Goal: Task Accomplishment & Management: Manage account settings

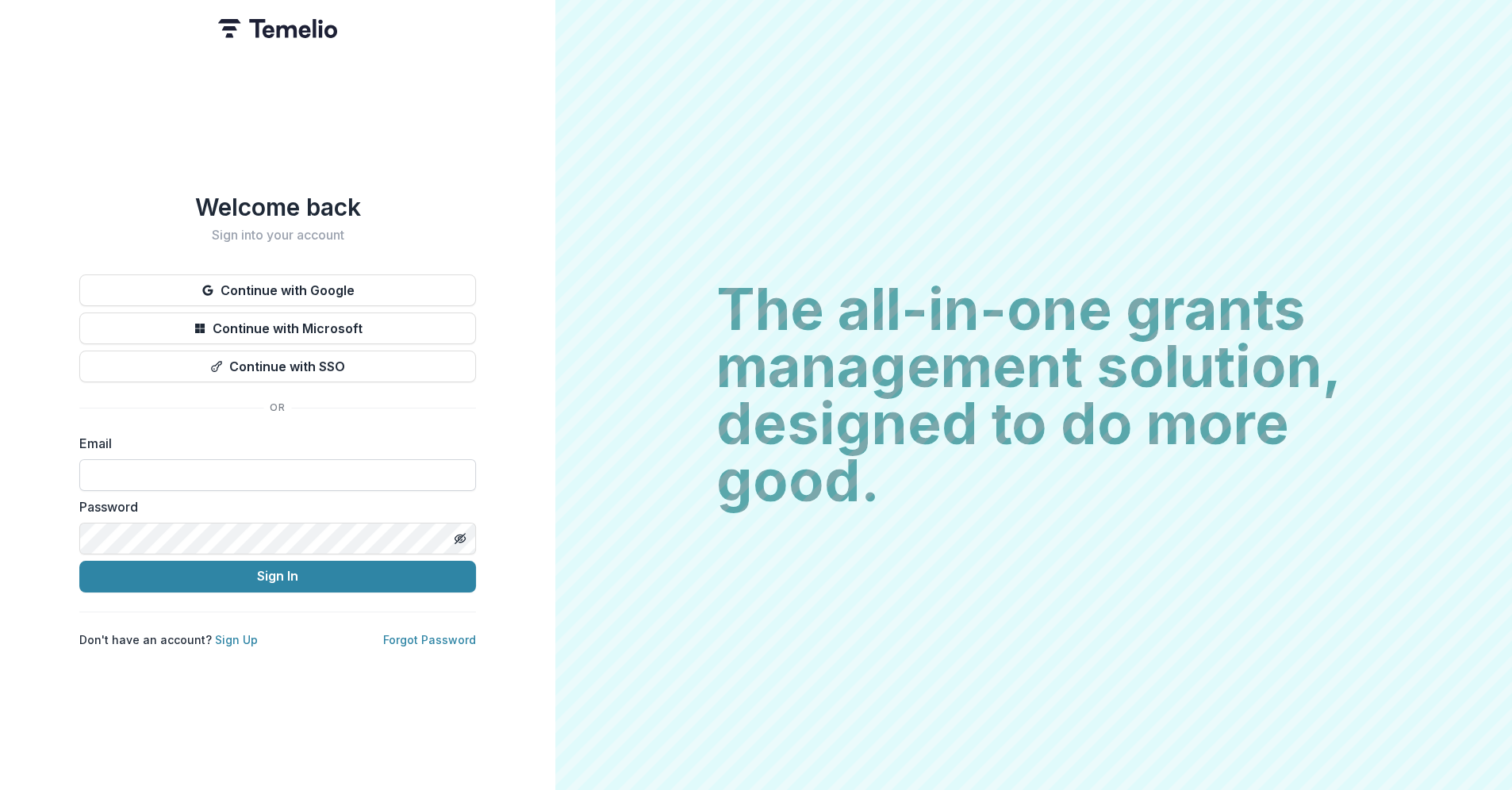
click at [140, 464] on input at bounding box center [278, 474] width 397 height 31
type input "**********"
click at [79, 561] on button "Sign In" at bounding box center [278, 576] width 397 height 31
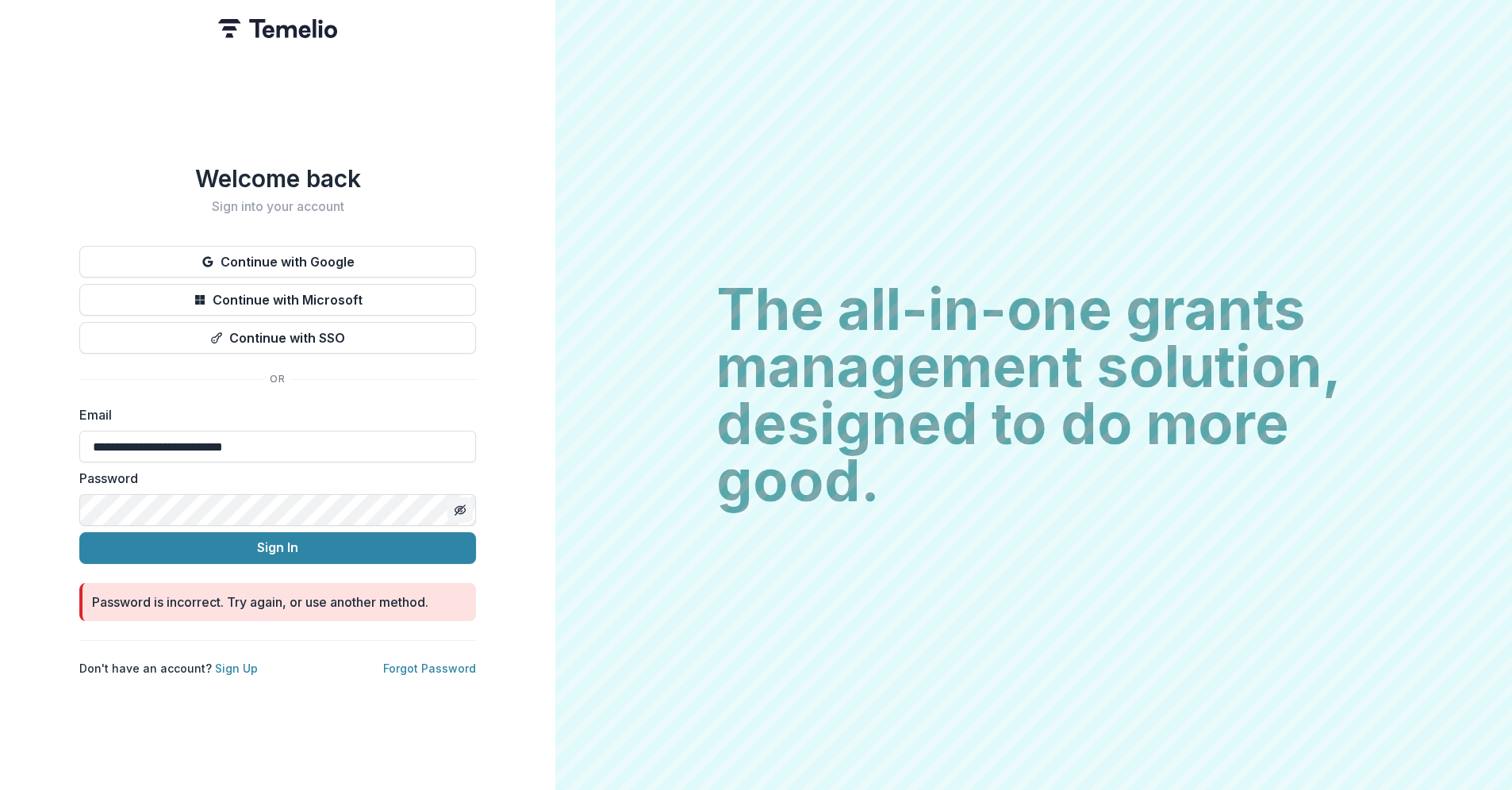
click at [462, 504] on icon "Toggle password visibility" at bounding box center [460, 509] width 12 height 12
click at [34, 487] on div "**********" at bounding box center [278, 395] width 555 height 790
click at [79, 532] on button "Sign In" at bounding box center [278, 548] width 397 height 31
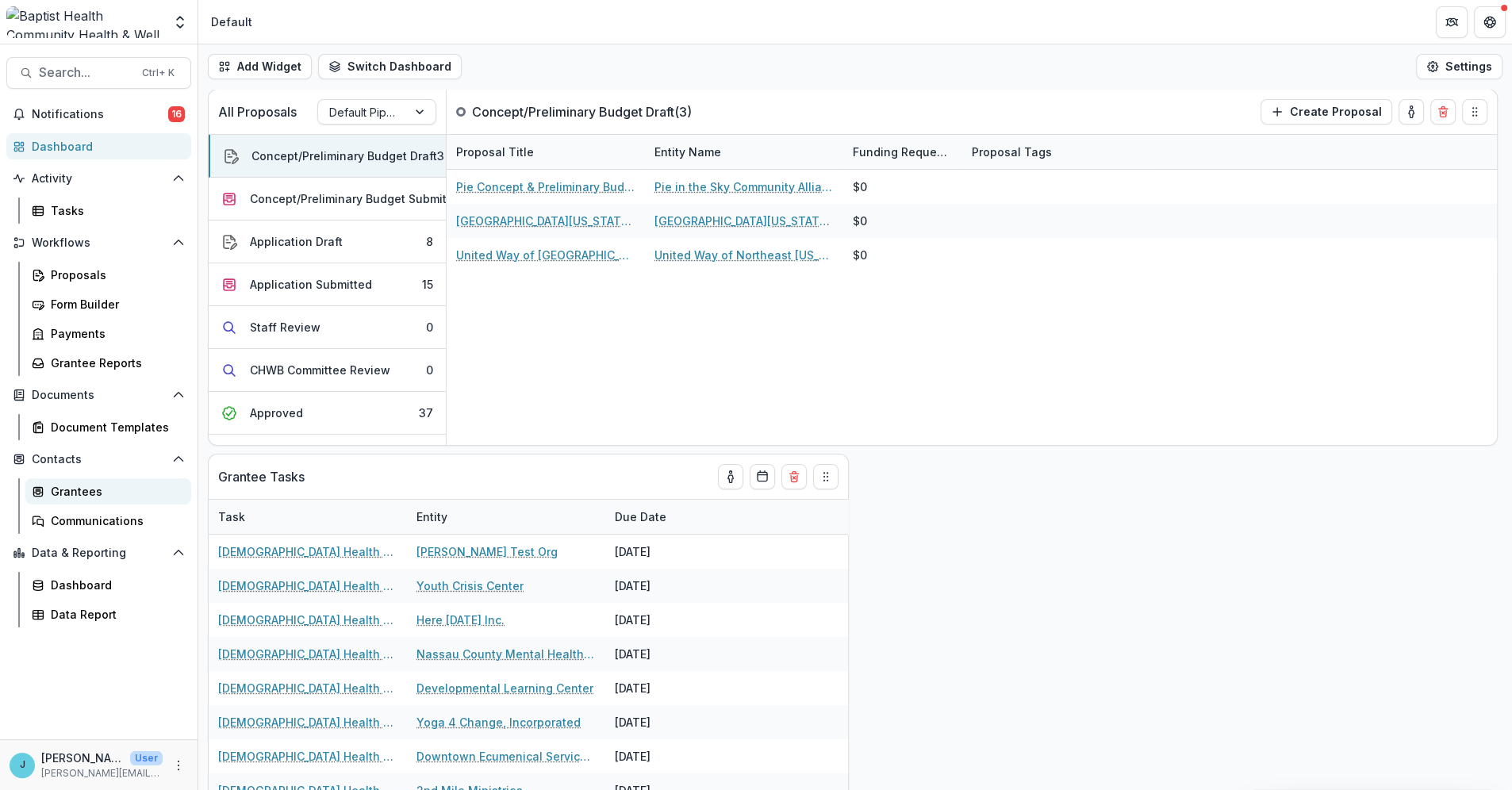
click at [72, 489] on div "Grantees" at bounding box center [114, 490] width 128 height 16
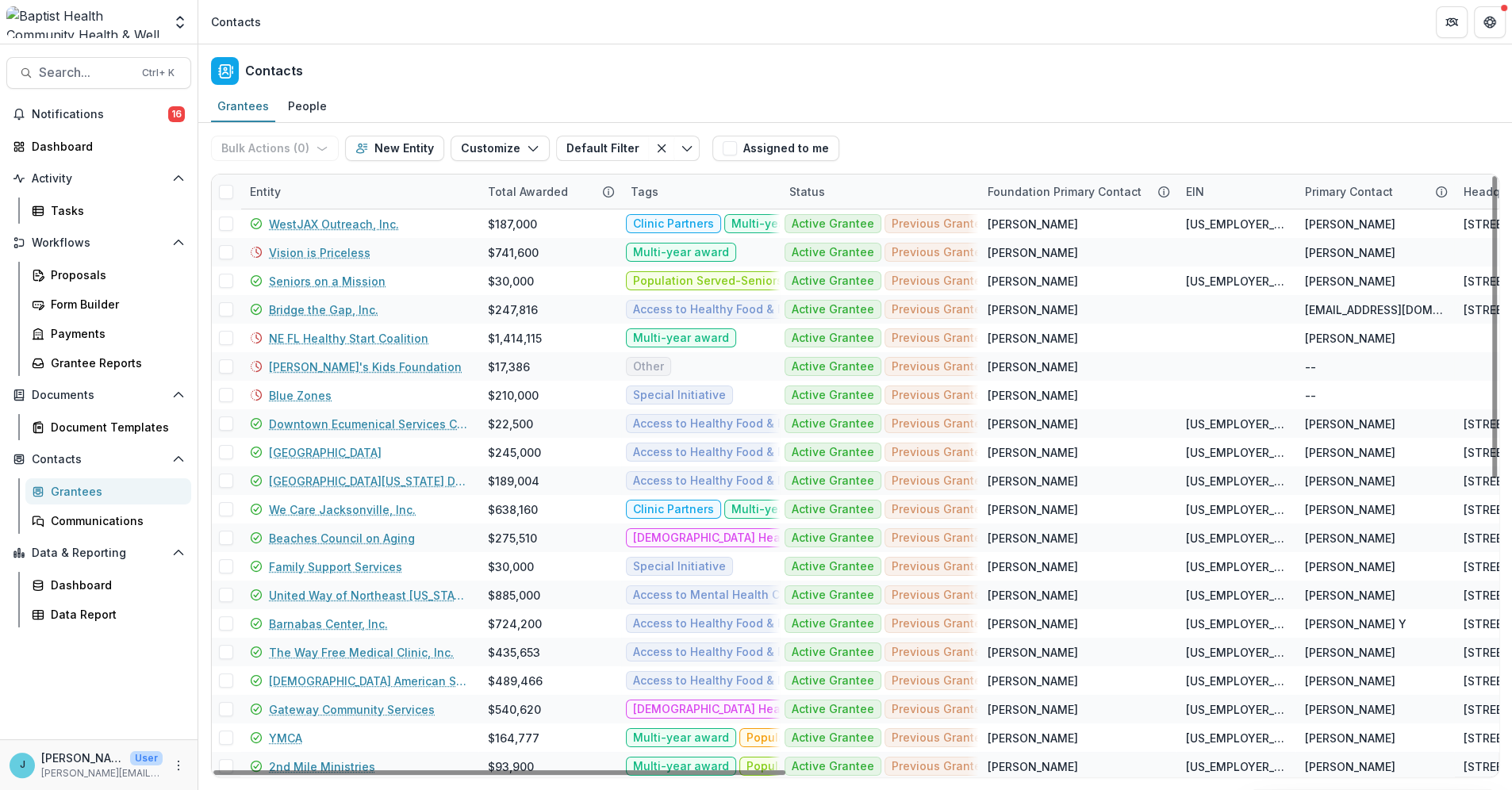
click at [283, 191] on div "Entity" at bounding box center [265, 191] width 50 height 16
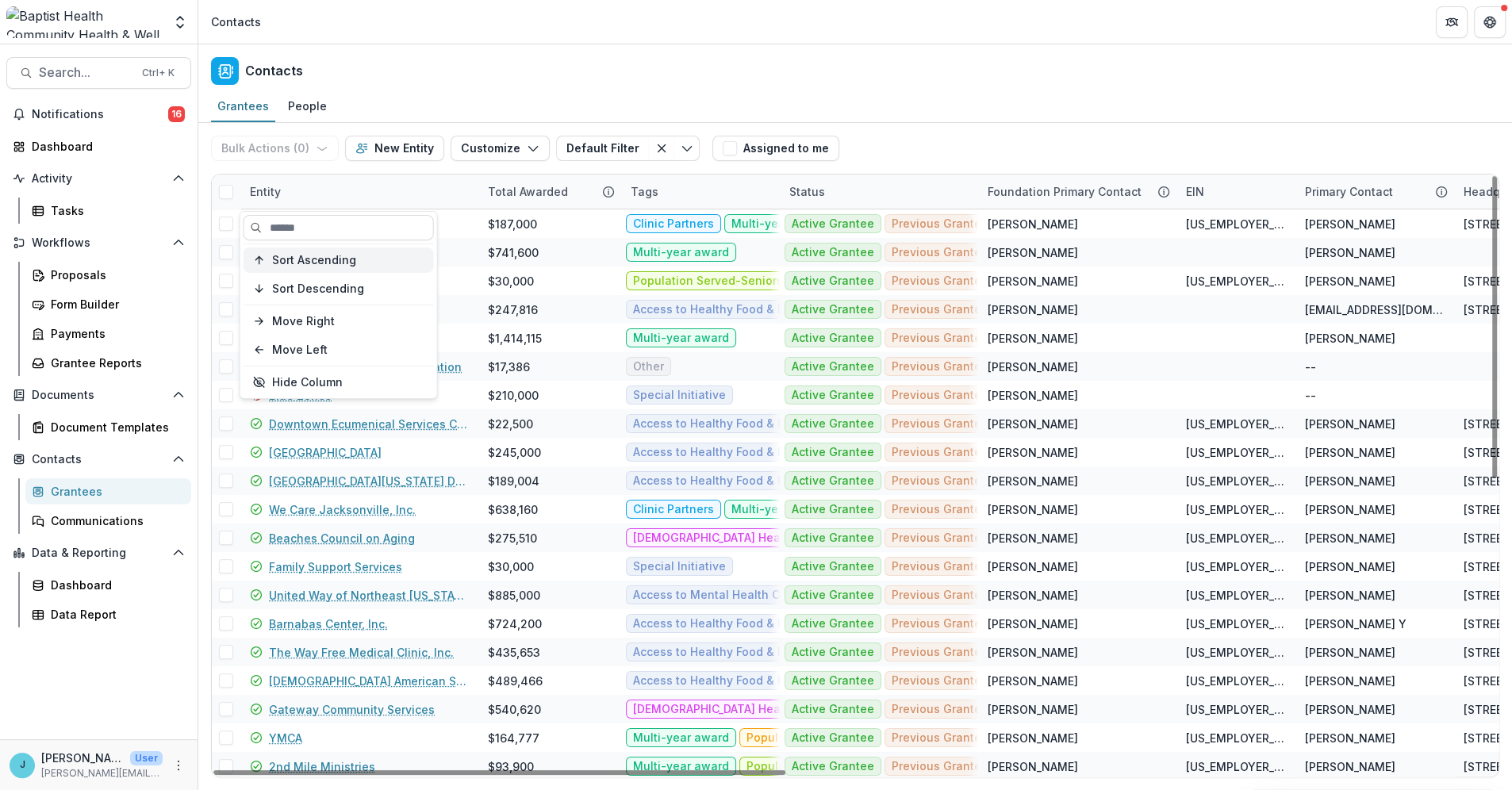
click at [308, 261] on span "Sort Ascending" at bounding box center [314, 260] width 84 height 13
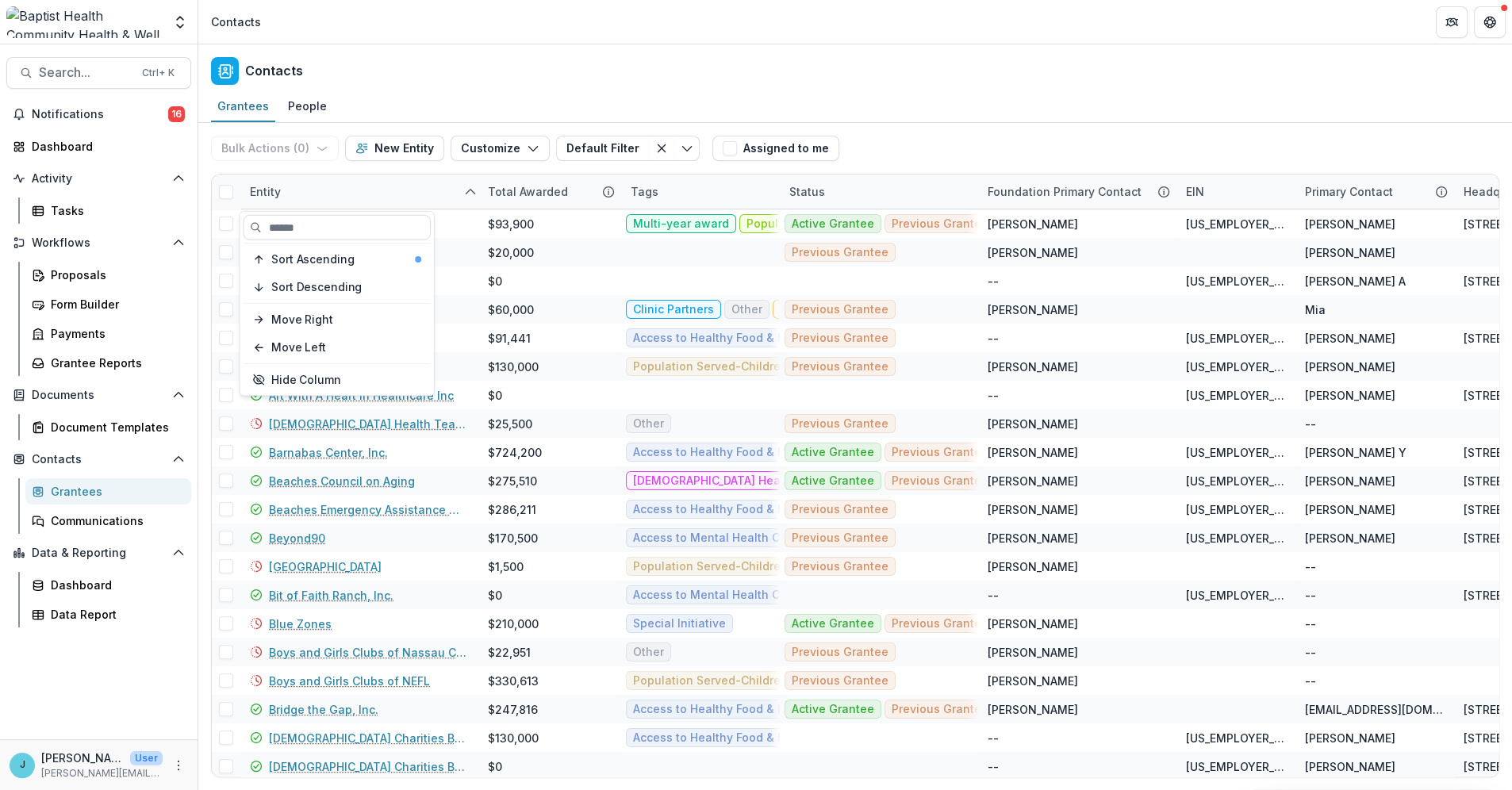
click at [437, 32] on header "Contacts" at bounding box center [855, 22] width 1314 height 44
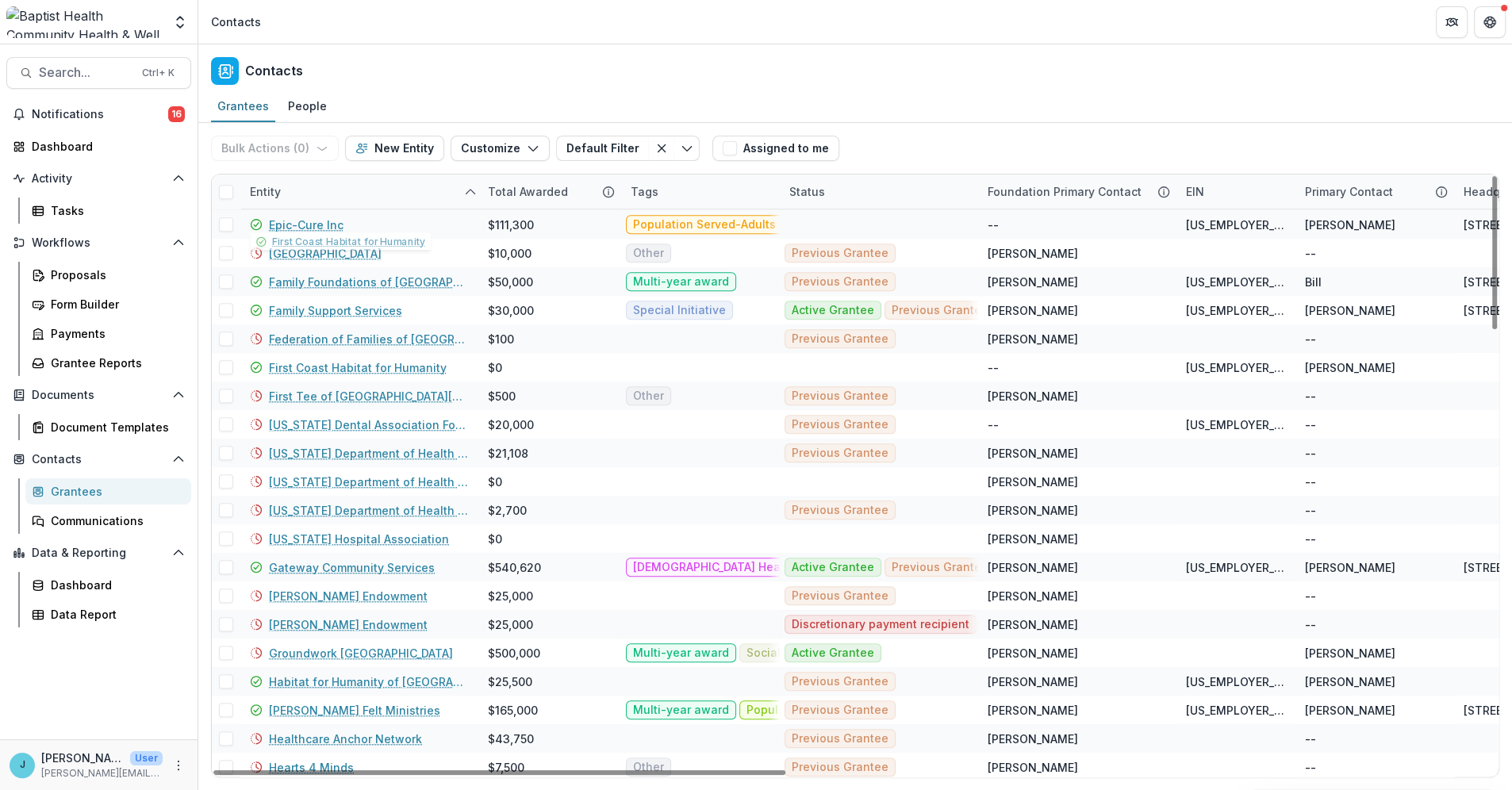
scroll to position [1321, 0]
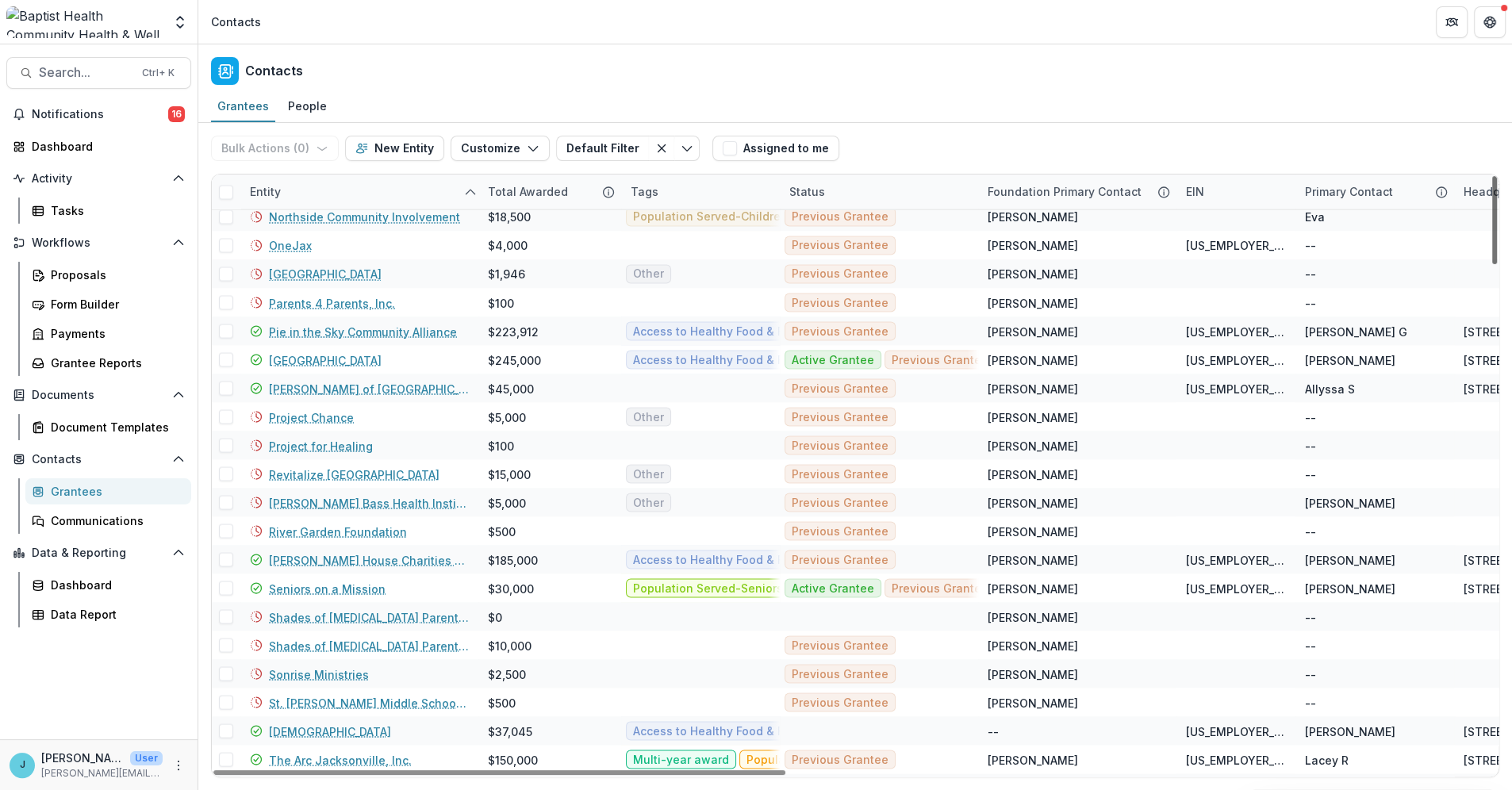
drag, startPoint x: 1496, startPoint y: 467, endPoint x: 1490, endPoint y: 704, distance: 237.1
click at [1492, 264] on div at bounding box center [1494, 220] width 5 height 88
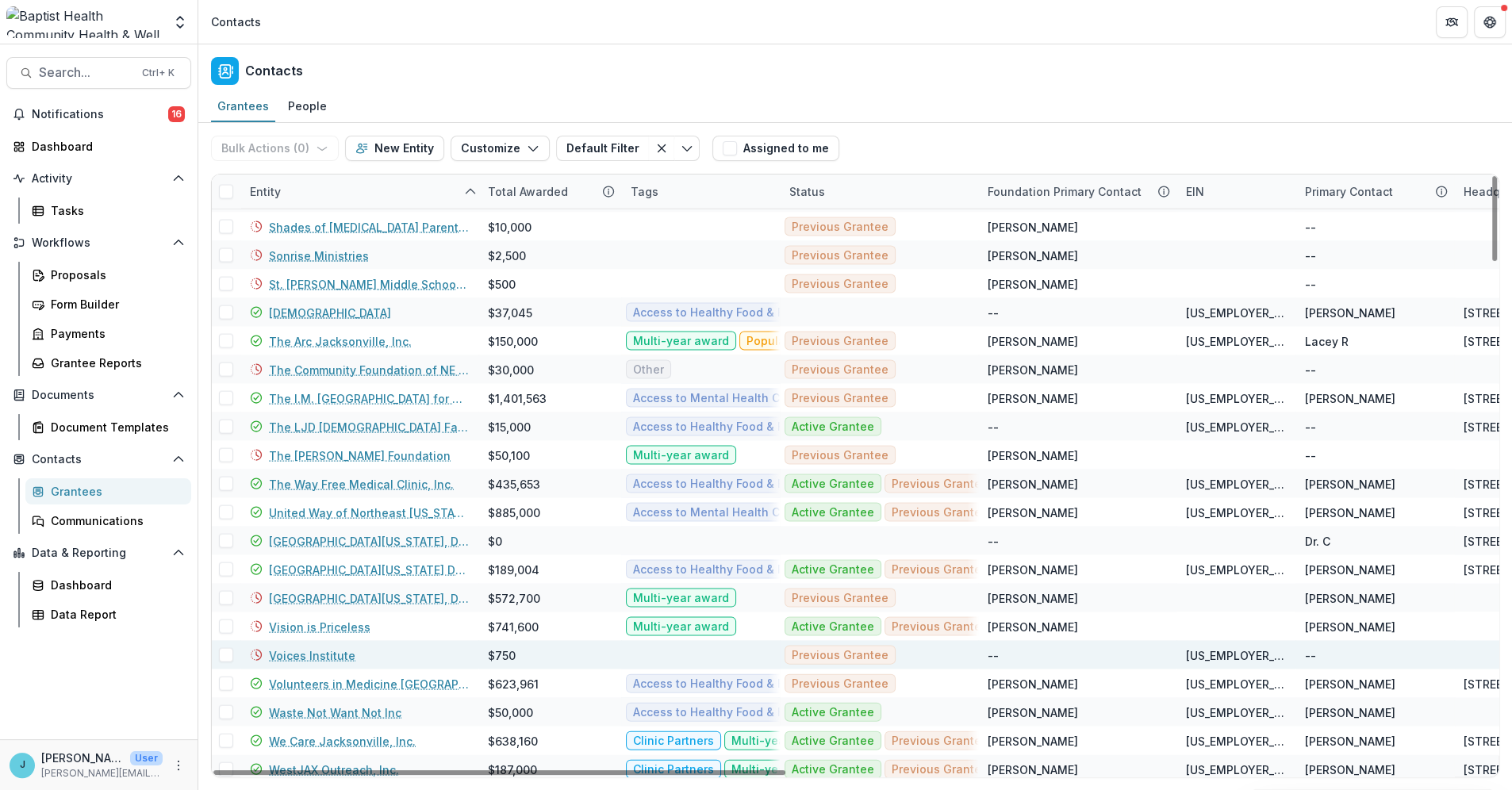
scroll to position [3430, 0]
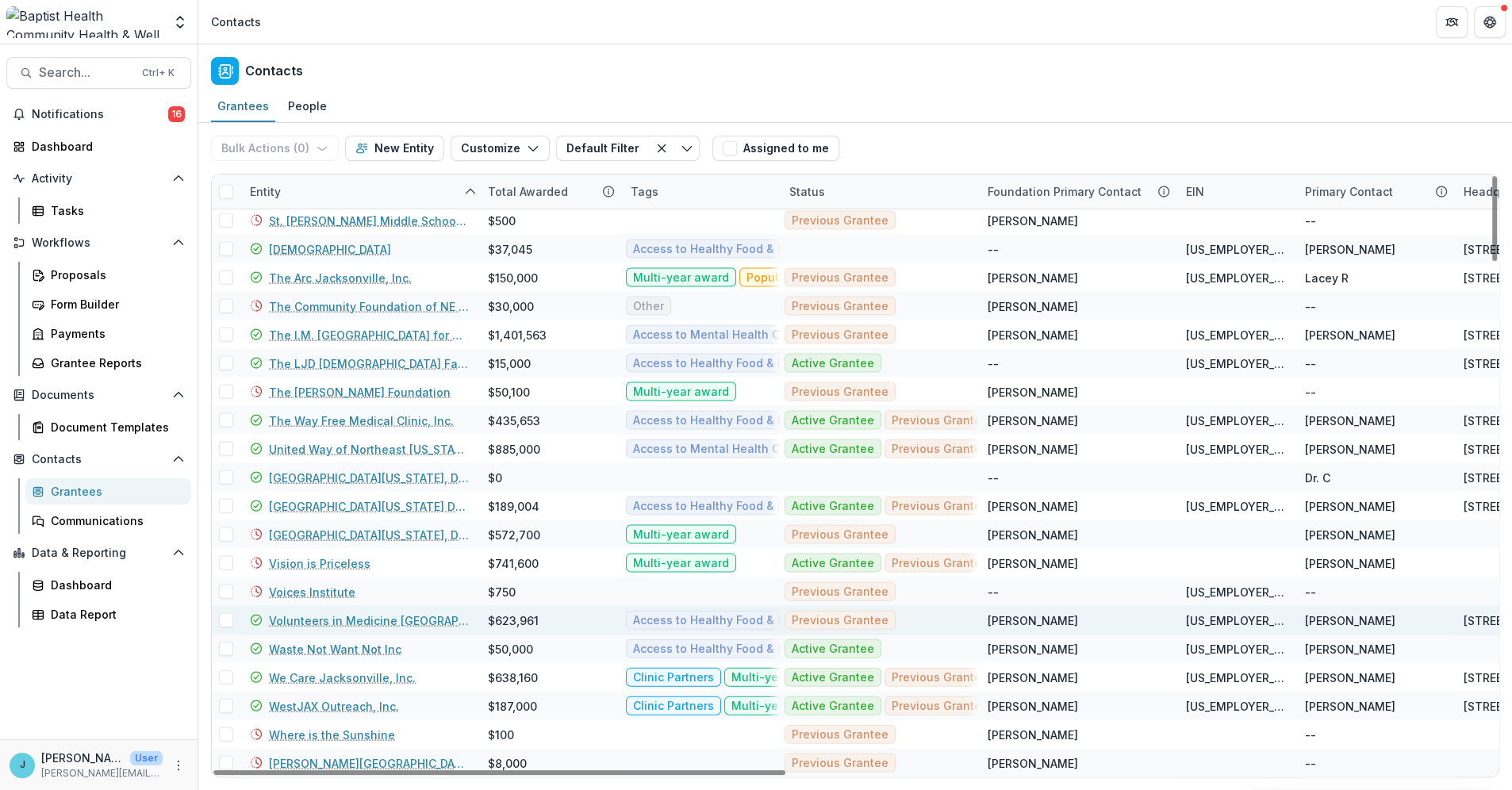
click at [356, 618] on link "Volunteers in Medicine Jacksonville, Inc." at bounding box center [369, 620] width 200 height 16
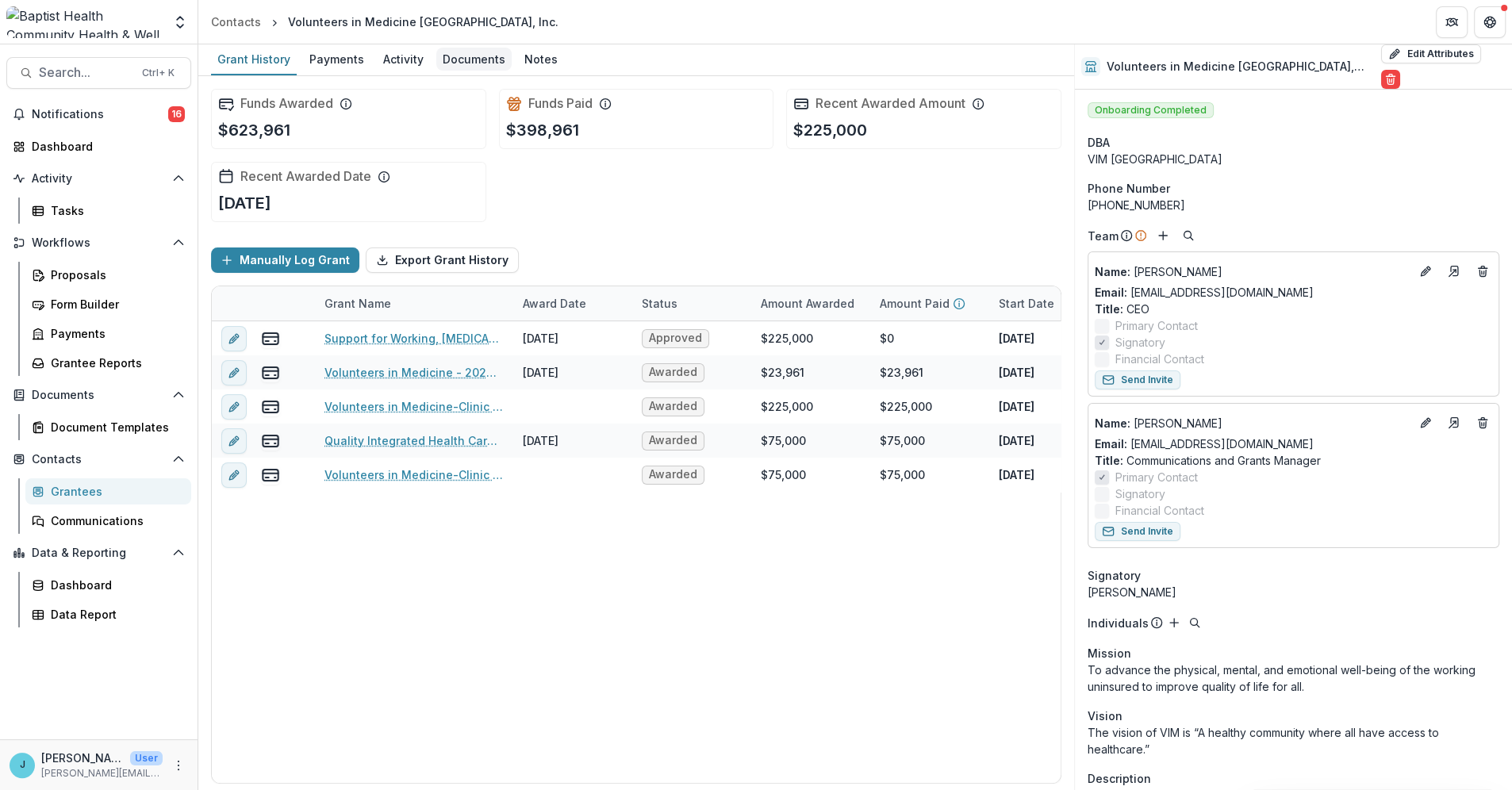
click at [466, 58] on div "Documents" at bounding box center [473, 59] width 75 height 23
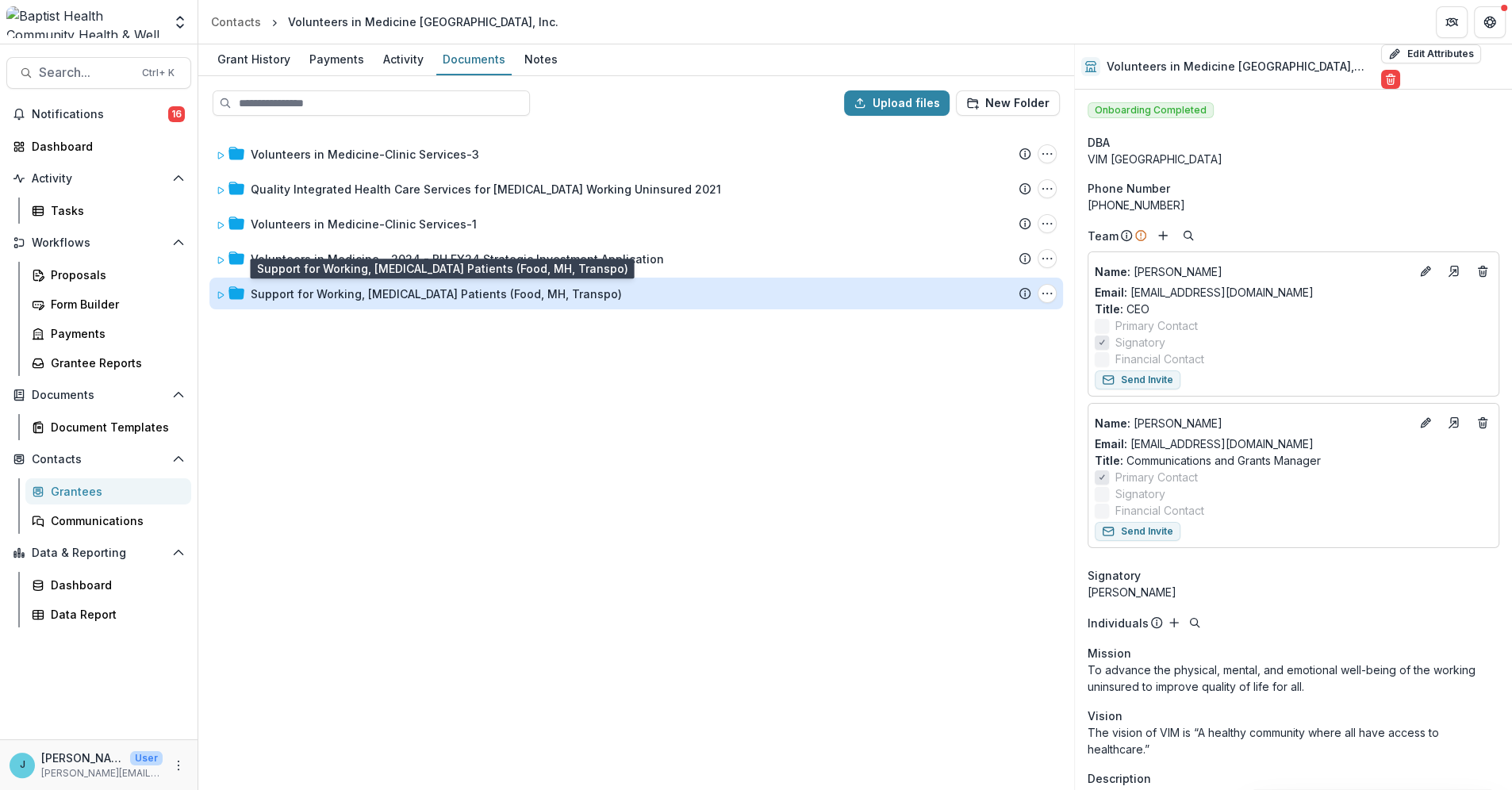
click at [340, 288] on div "Support for Working, Low-Income Patients (Food, MH, Transpo)" at bounding box center [436, 293] width 371 height 16
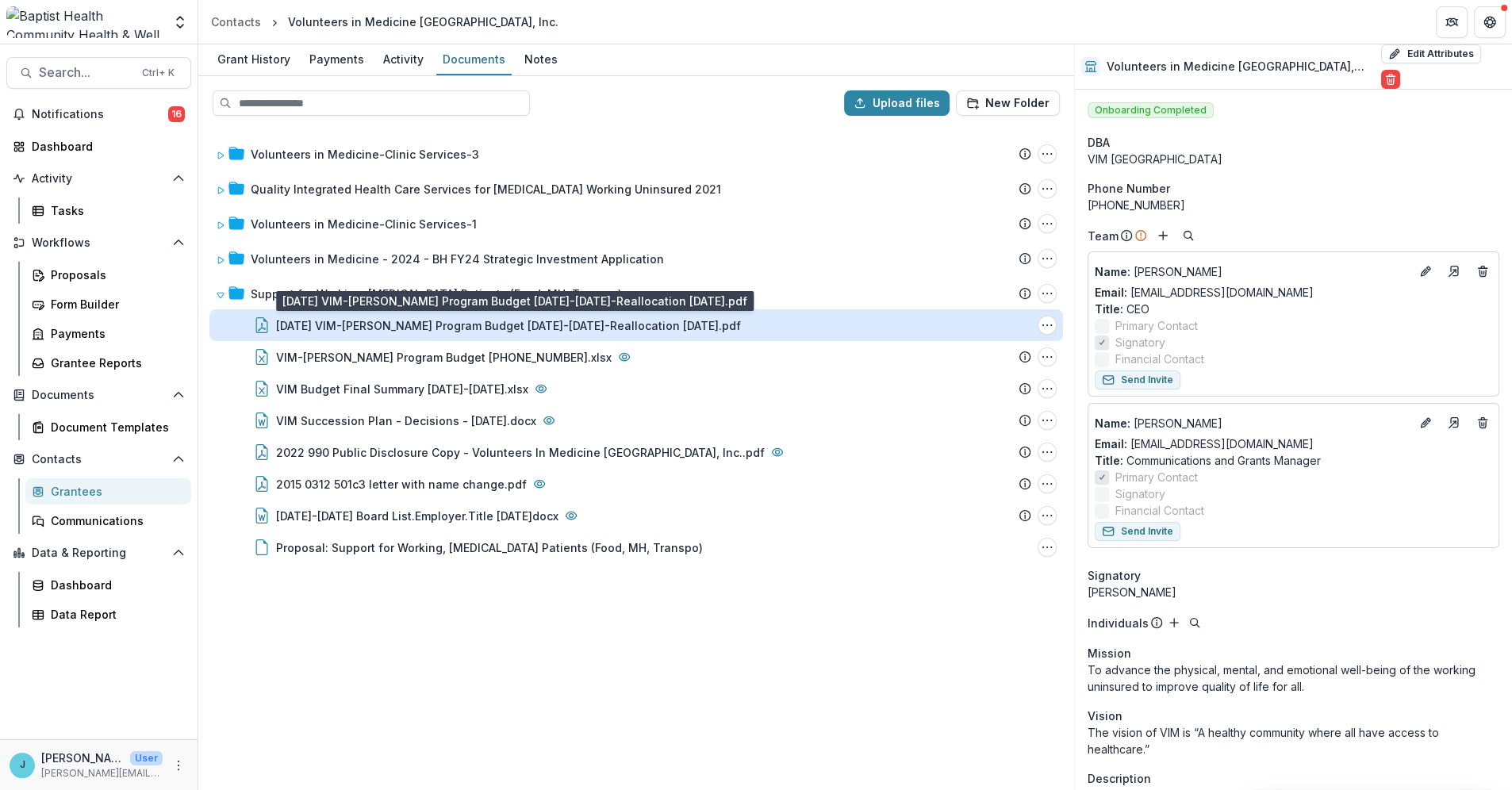
click at [340, 321] on div "08.14.25 VIM-BH Grant Program Budget 2025-2027-Reallocation 8.14.2025.pdf" at bounding box center [507, 325] width 465 height 16
click at [340, 321] on div "Loading..." at bounding box center [756, 397] width 857 height 546
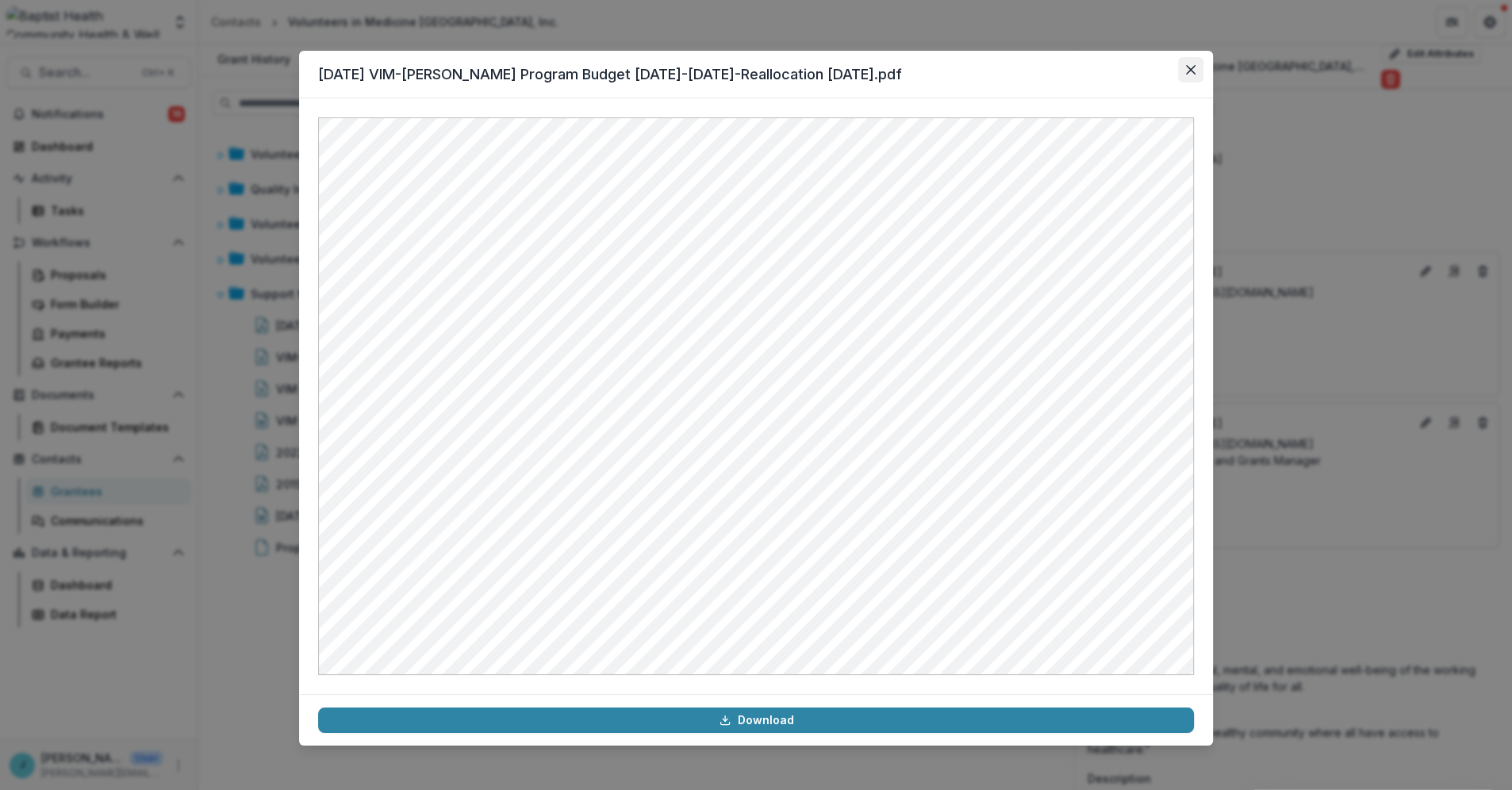
click at [1190, 68] on icon "Close" at bounding box center [1191, 70] width 10 height 10
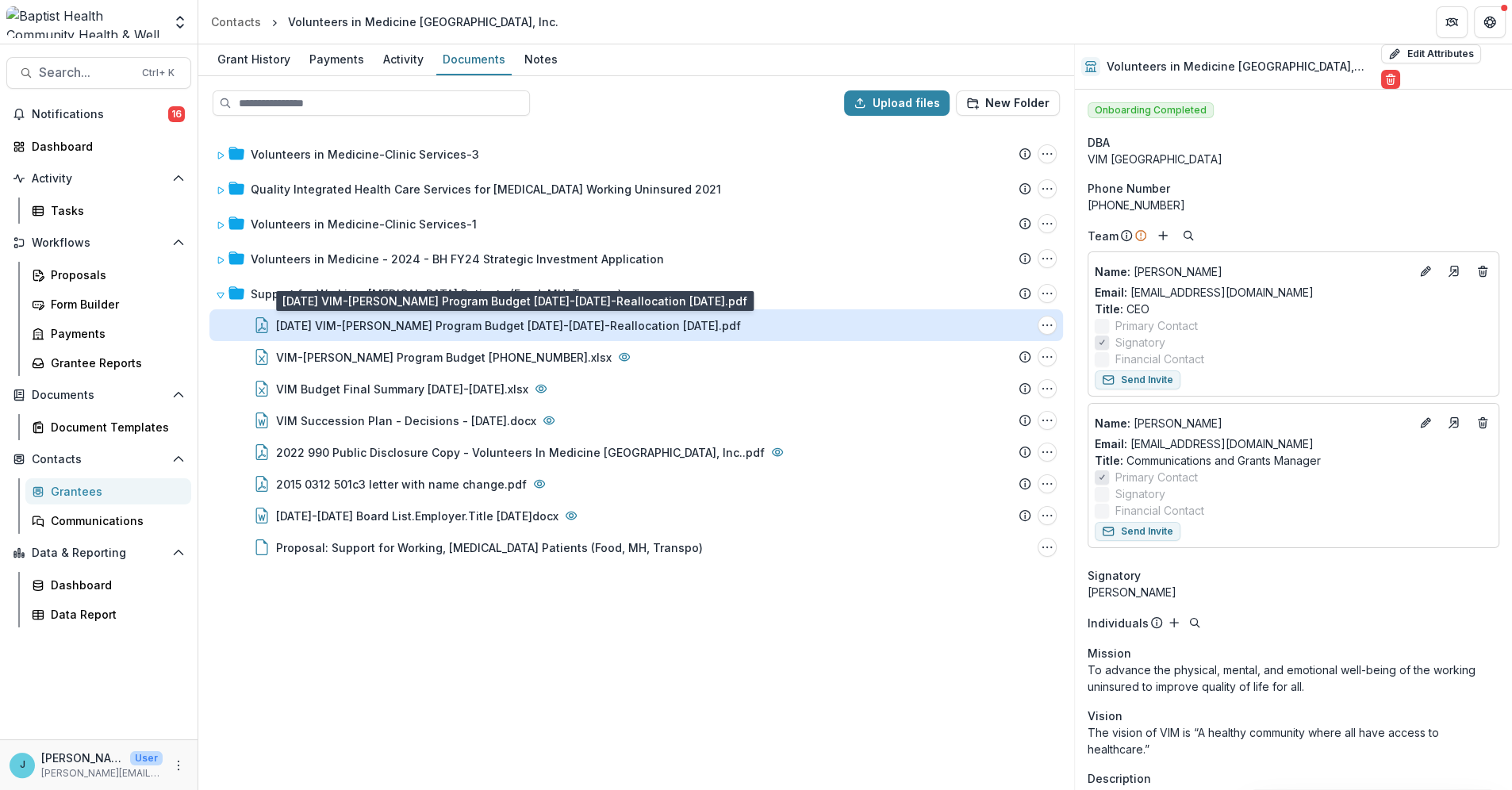
click at [476, 324] on div "08.14.25 VIM-BH Grant Program Budget 2025-2027-Reallocation 8.14.2025.pdf" at bounding box center [507, 325] width 465 height 16
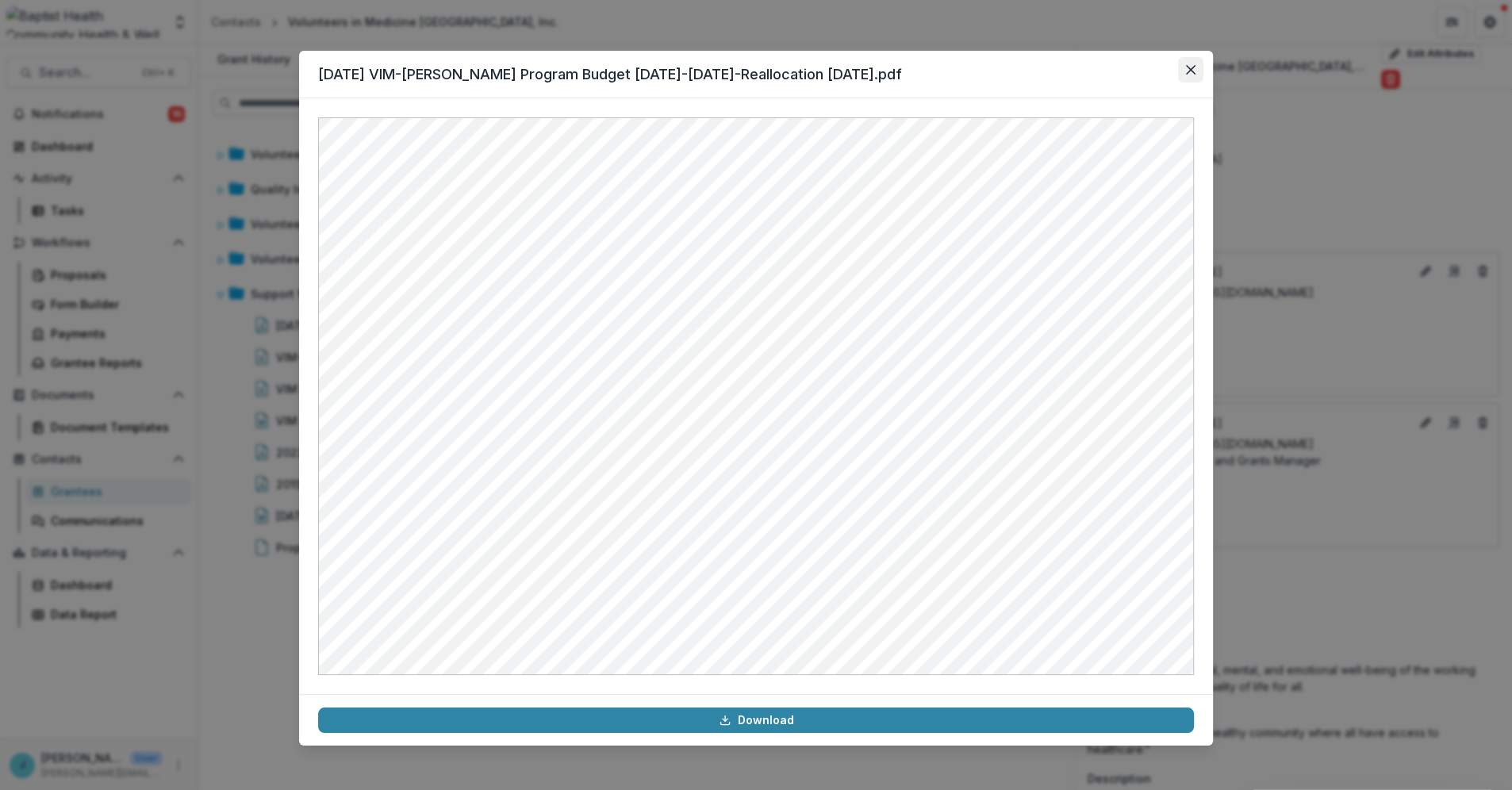
click at [1190, 72] on icon "Close" at bounding box center [1191, 70] width 10 height 10
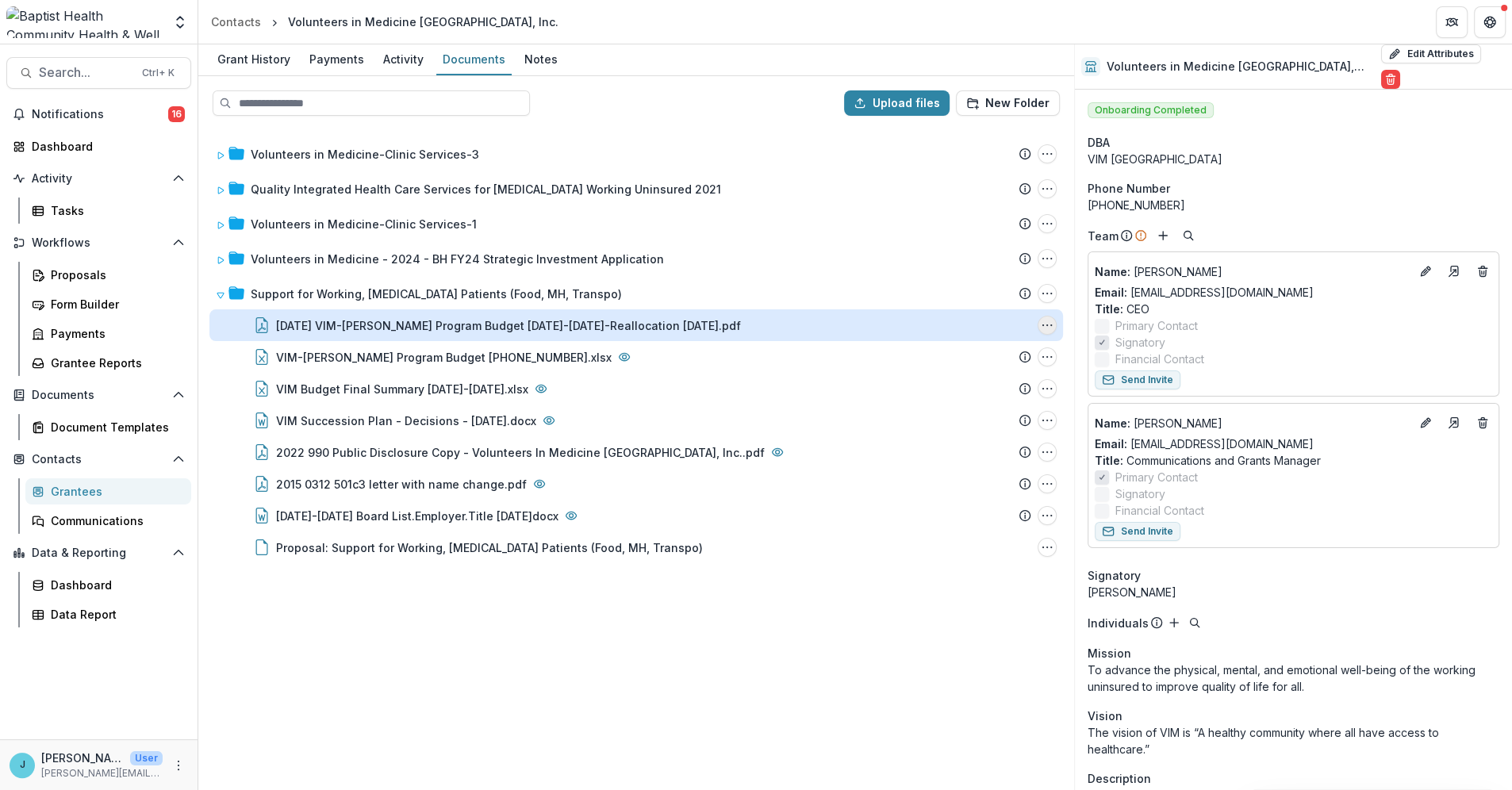
click at [1048, 322] on icon "08.14.25 VIM-BH Grant Program Budget 2025-2027-Reallocation 8.14.2025.pdf Optio…" at bounding box center [1046, 324] width 12 height 12
click at [929, 434] on button "Delete" at bounding box center [967, 434] width 170 height 26
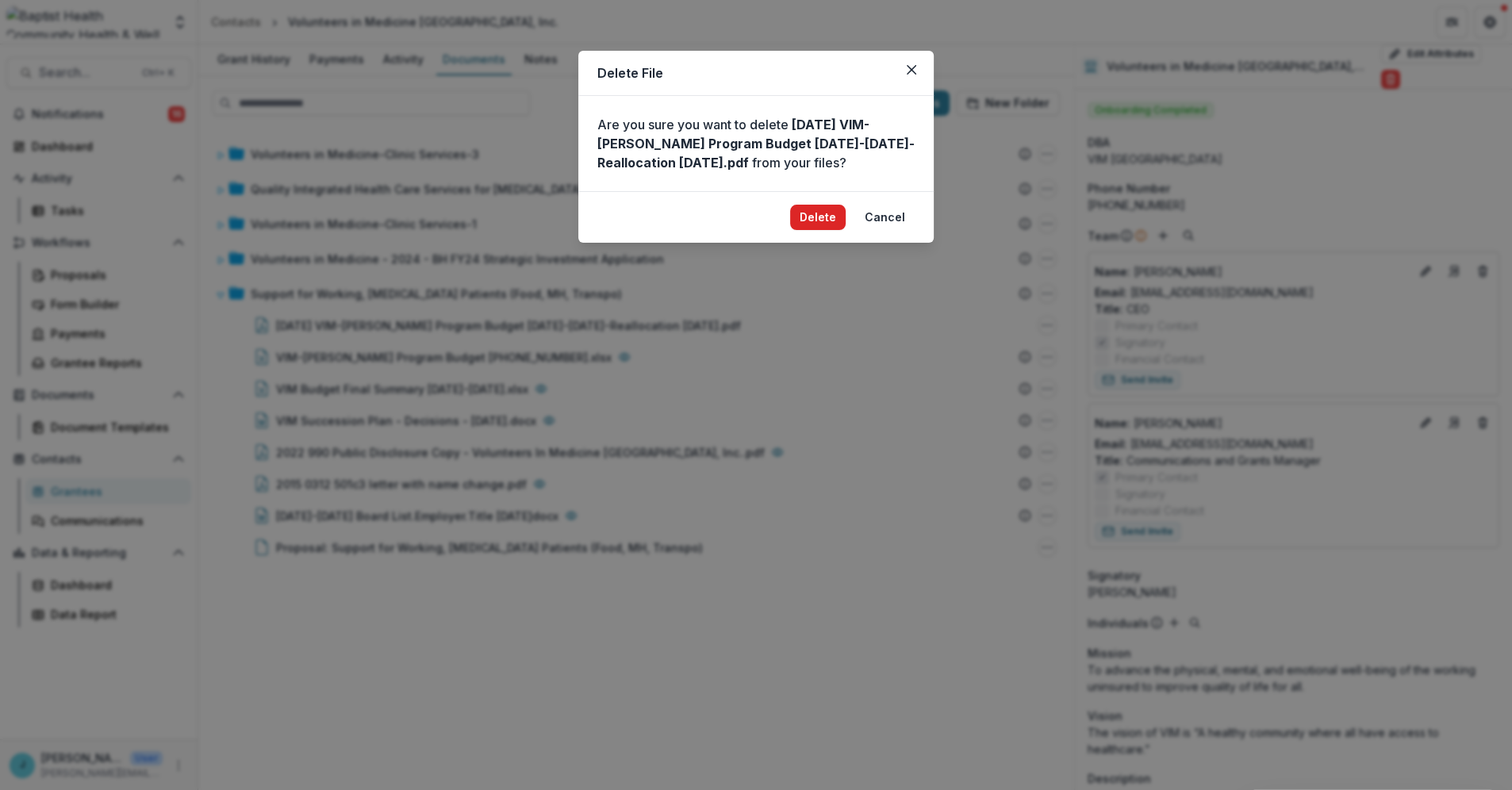
click at [825, 214] on button "Delete" at bounding box center [818, 218] width 55 height 26
